Goal: Transaction & Acquisition: Purchase product/service

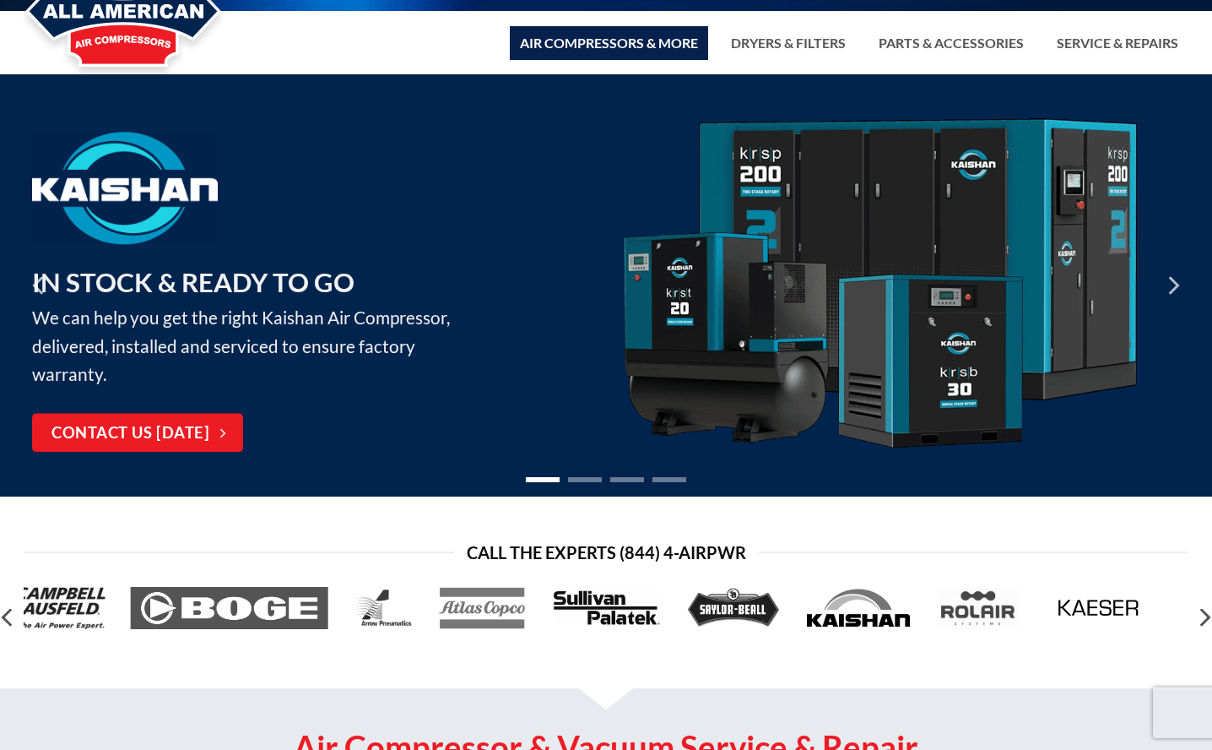
scroll to position [48, 0]
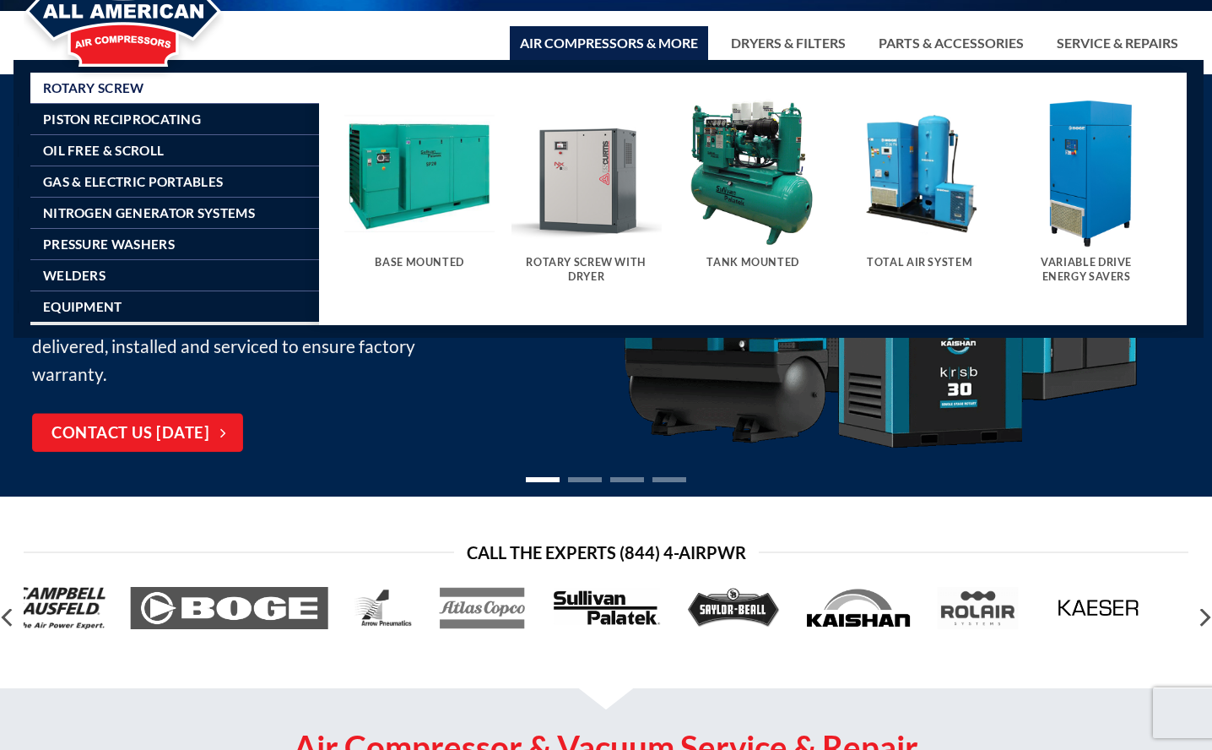
click at [599, 42] on link "Air Compressors & More" at bounding box center [609, 43] width 198 height 34
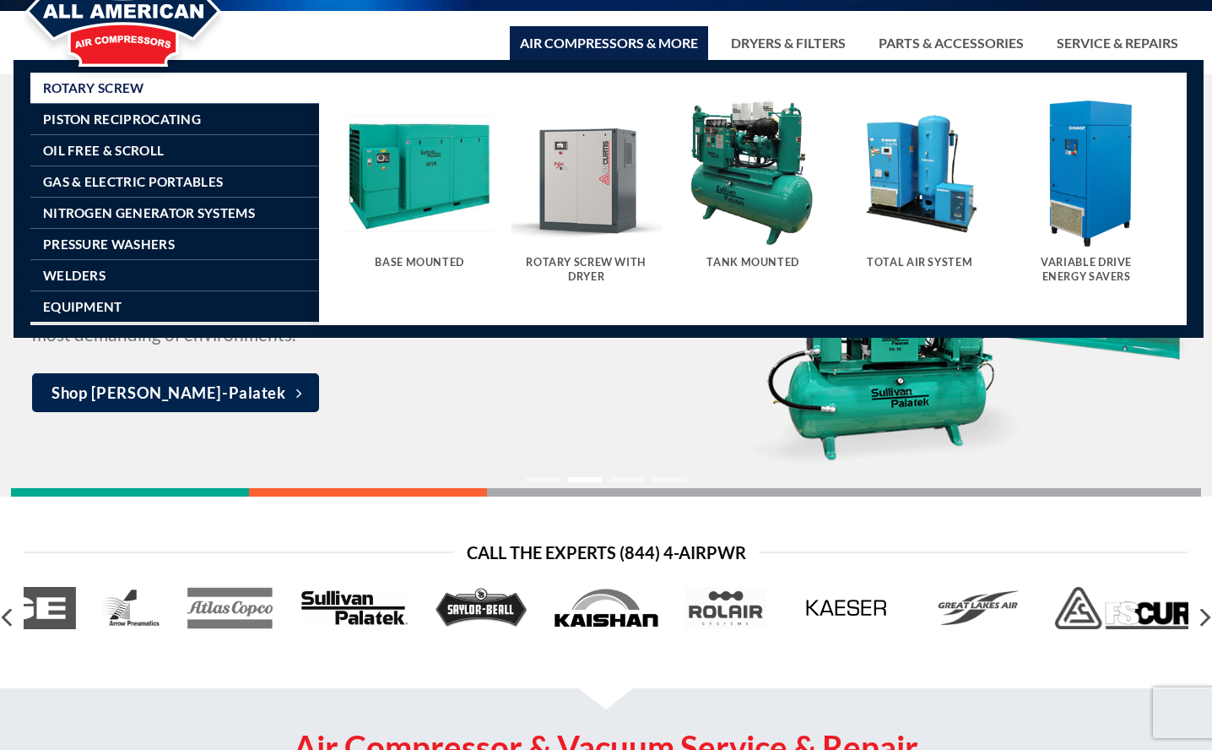
click at [755, 180] on img "Visit product category Tank Mounted" at bounding box center [753, 173] width 150 height 150
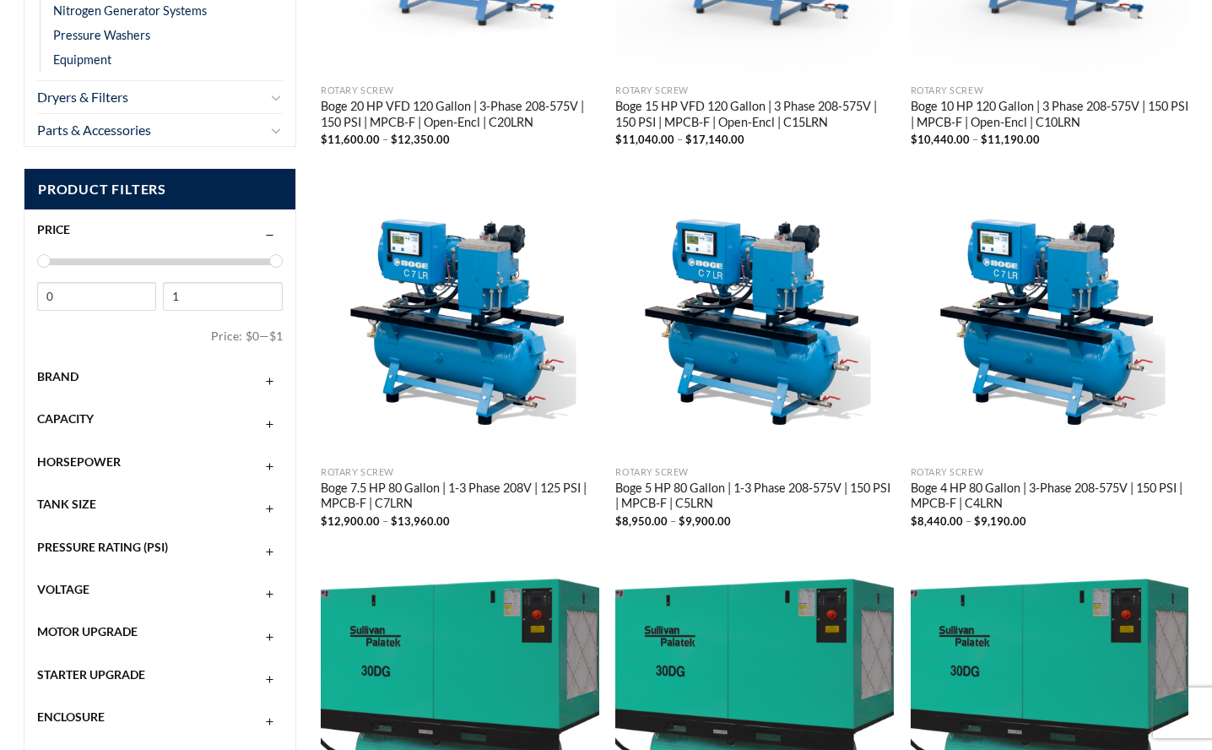
scroll to position [504, 0]
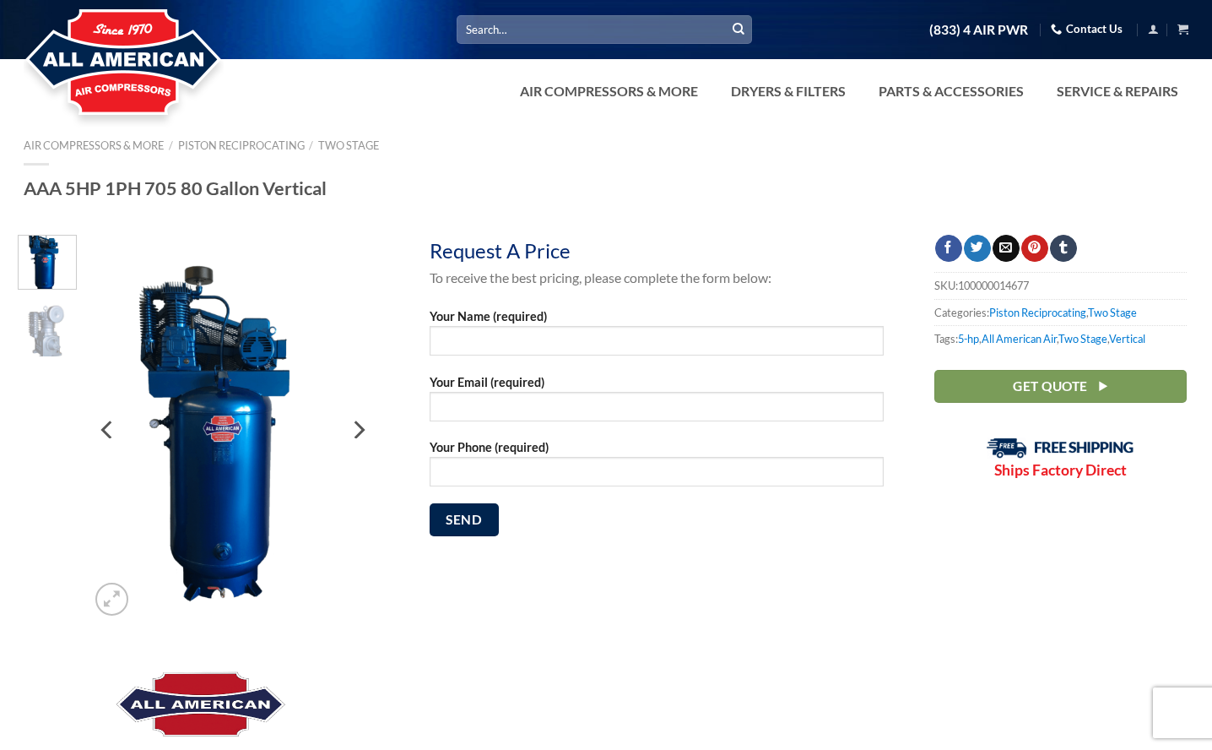
click at [230, 412] on img at bounding box center [233, 429] width 292 height 389
